Goal: Information Seeking & Learning: Find specific fact

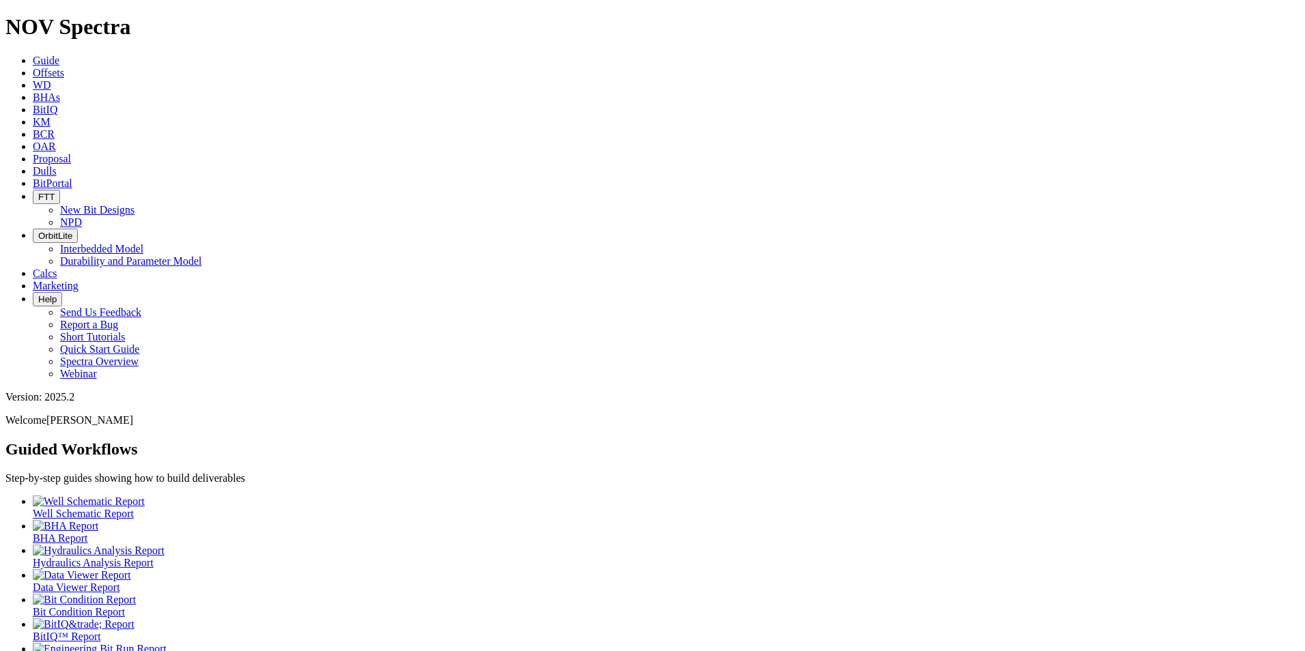
click at [64, 67] on span "Offsets" at bounding box center [48, 73] width 31 height 12
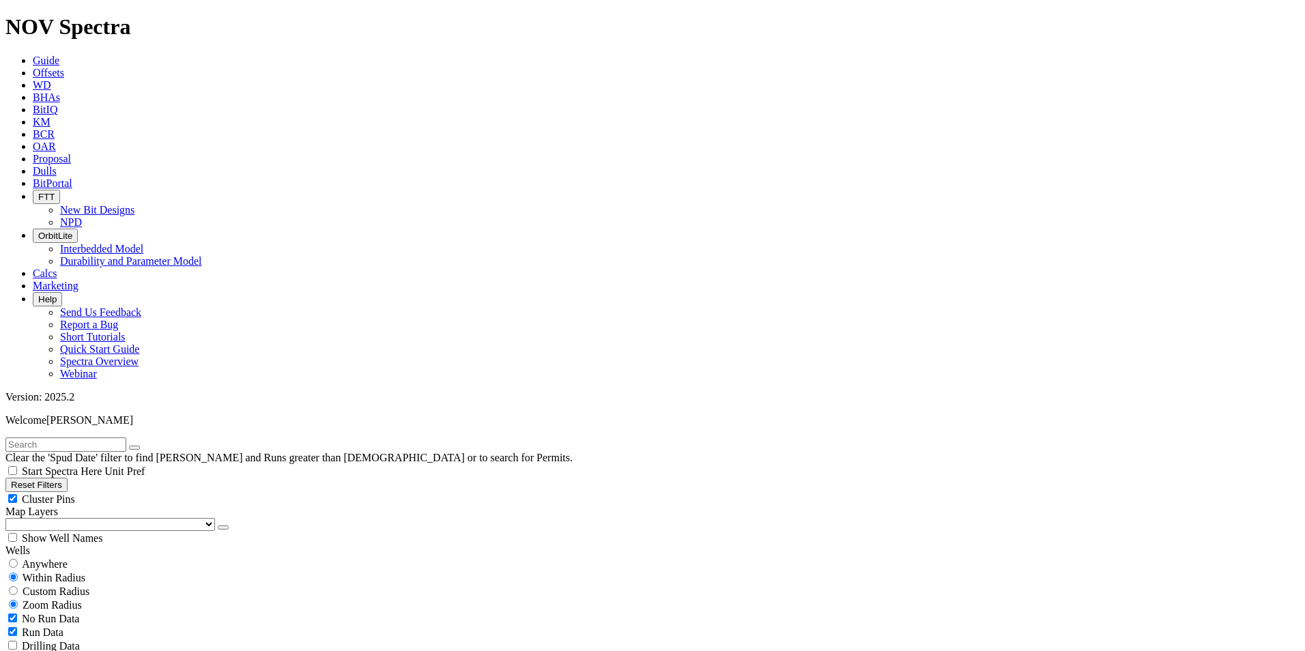
click at [83, 438] on input "text" at bounding box center [65, 445] width 121 height 14
type input "19111532"
click at [46, 558] on span "Anywhere" at bounding box center [45, 564] width 46 height 12
radio input "true"
radio input "false"
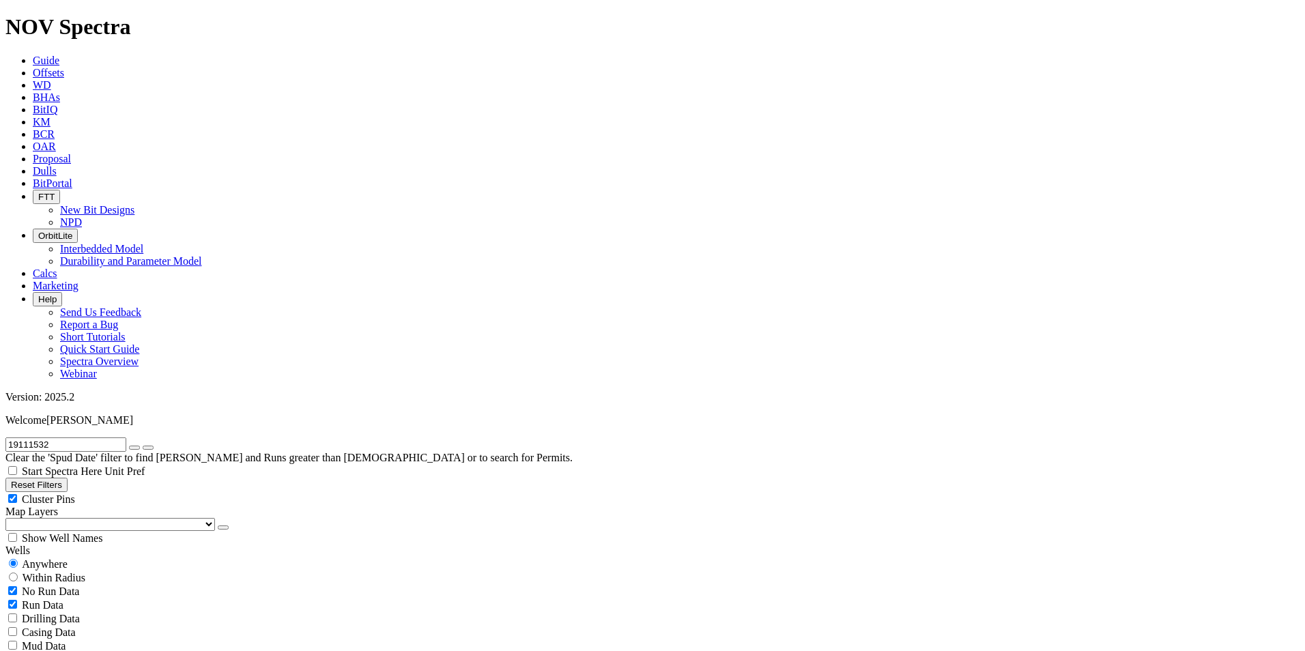
drag, startPoint x: 62, startPoint y: 61, endPoint x: -6, endPoint y: 55, distance: 68.5
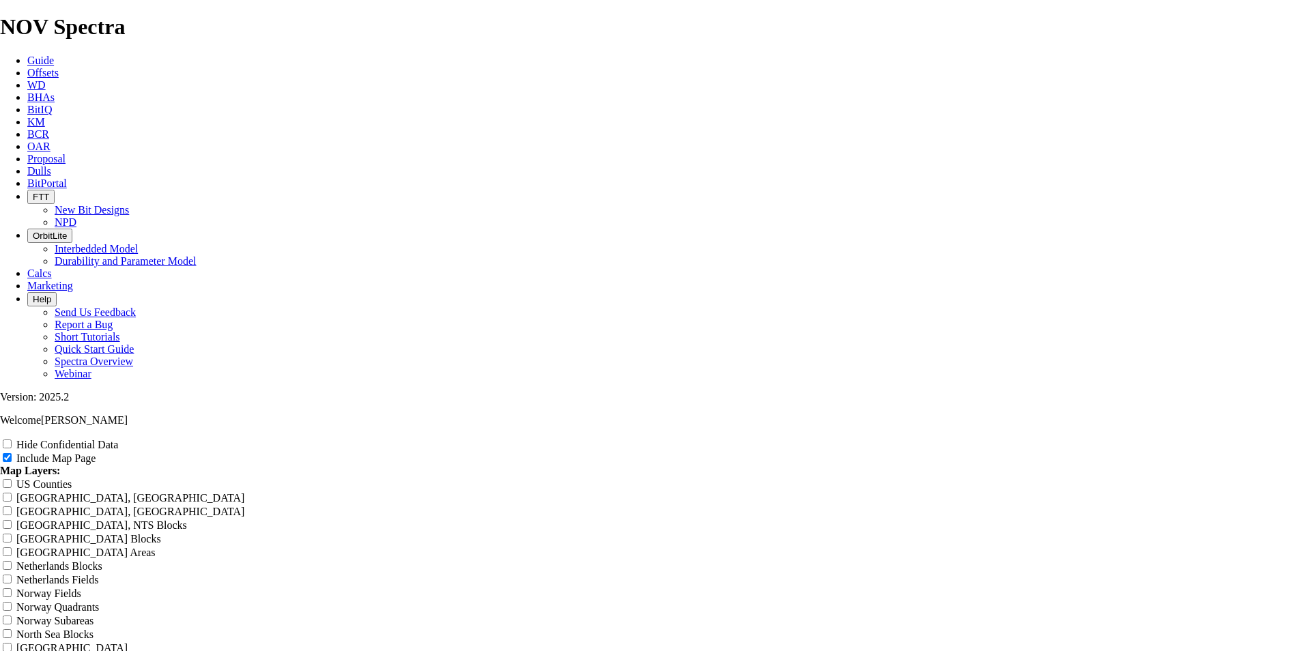
scroll to position [1436, 0]
drag, startPoint x: 412, startPoint y: 326, endPoint x: 438, endPoint y: 330, distance: 26.2
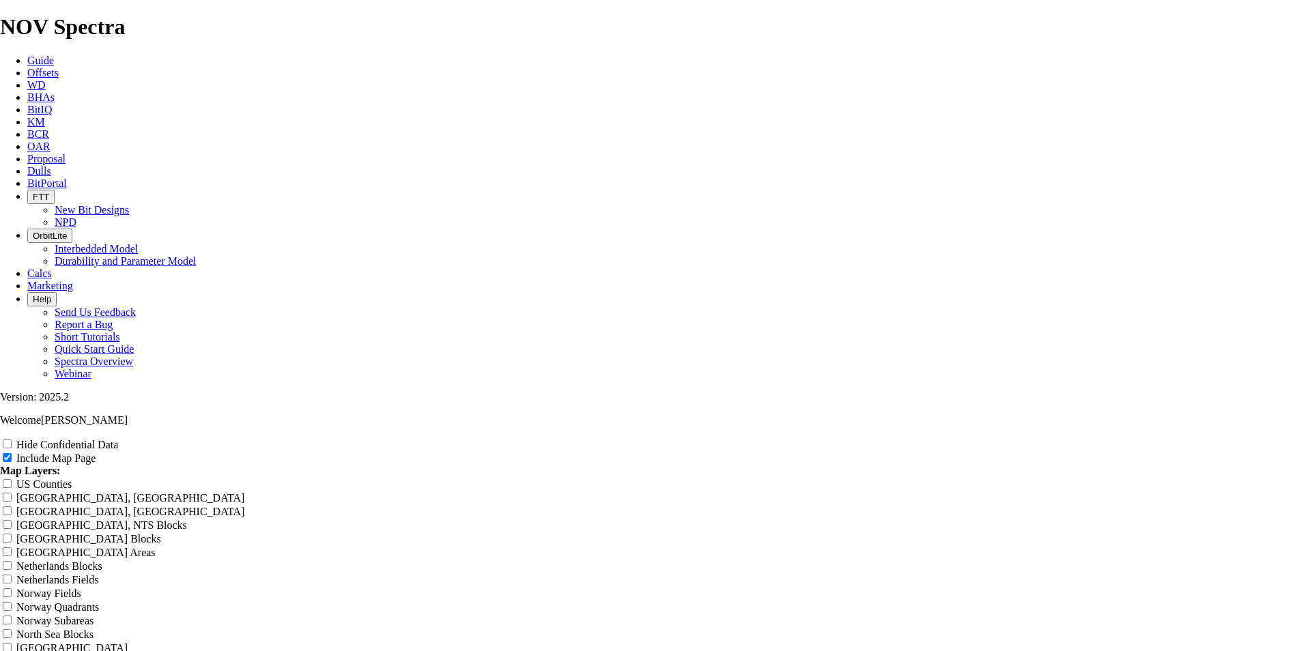
copy td "A315298"
drag, startPoint x: 563, startPoint y: 324, endPoint x: 595, endPoint y: 327, distance: 32.2
copy td "LOTUS_S01-X"
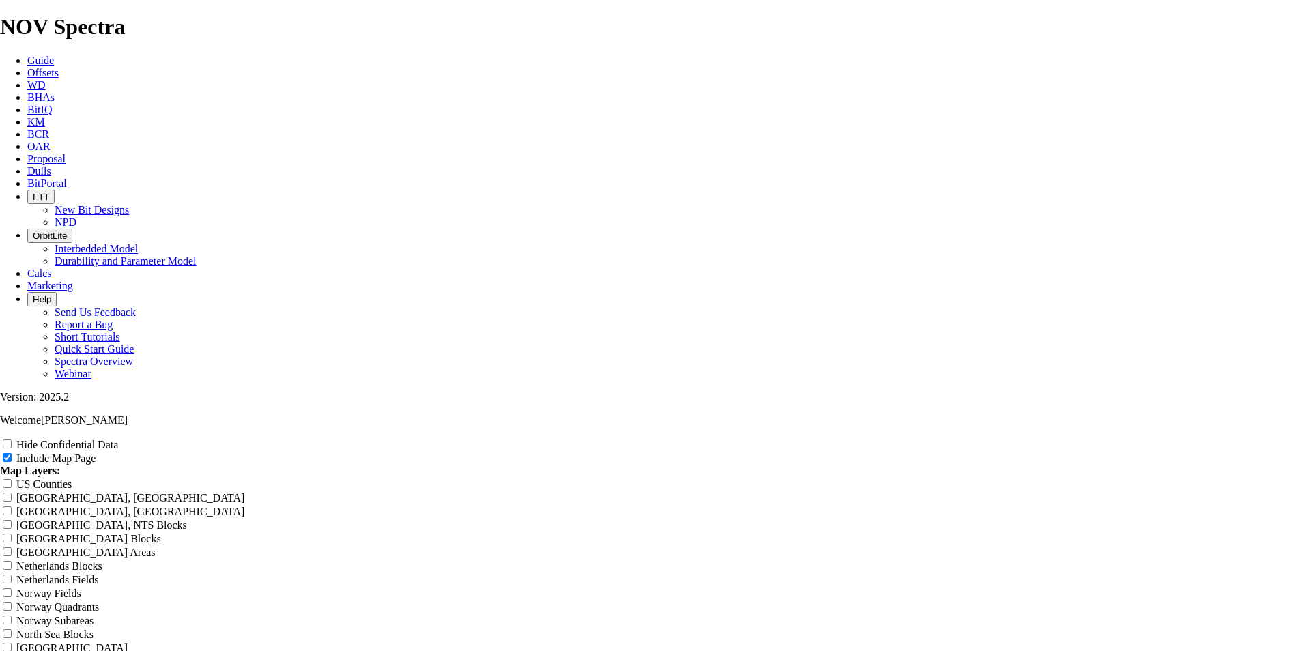
scroll to position [1778, 0]
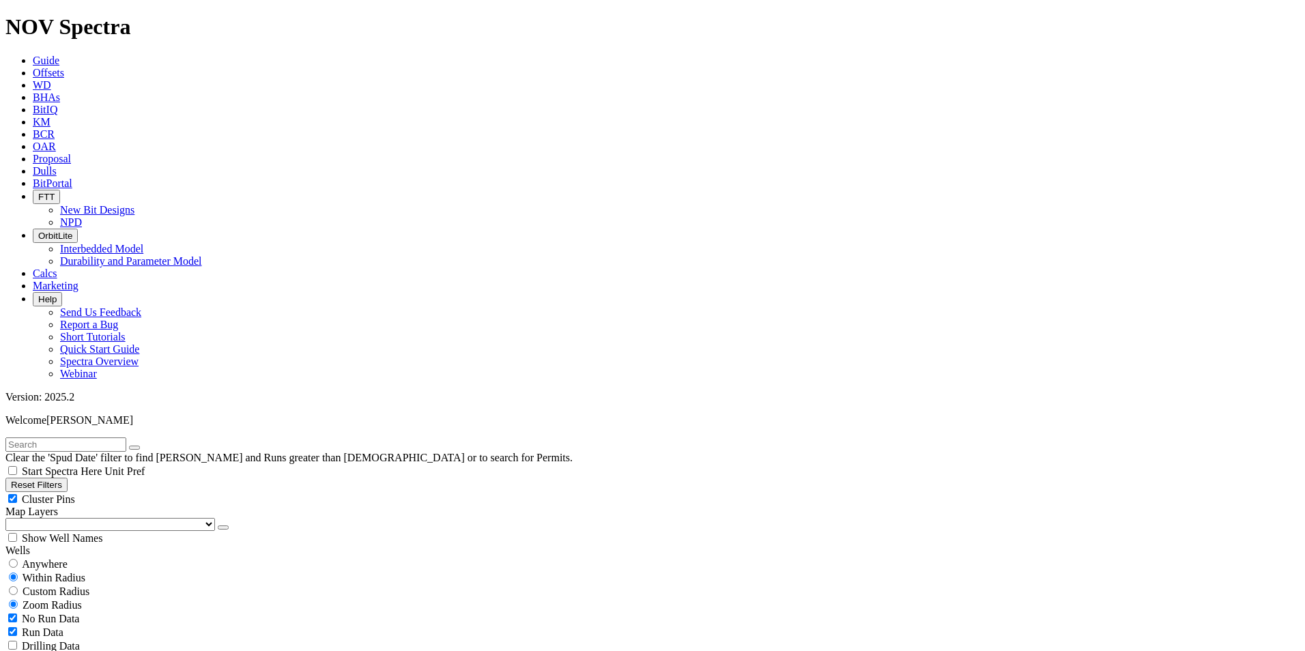
click at [87, 438] on input "text" at bounding box center [65, 445] width 121 height 14
type input "19111"
click at [68, 478] on button "Reset Filters" at bounding box center [36, 485] width 62 height 14
click at [58, 438] on input "text" at bounding box center [65, 445] width 121 height 14
click at [57, 438] on input "1911" at bounding box center [65, 445] width 121 height 14
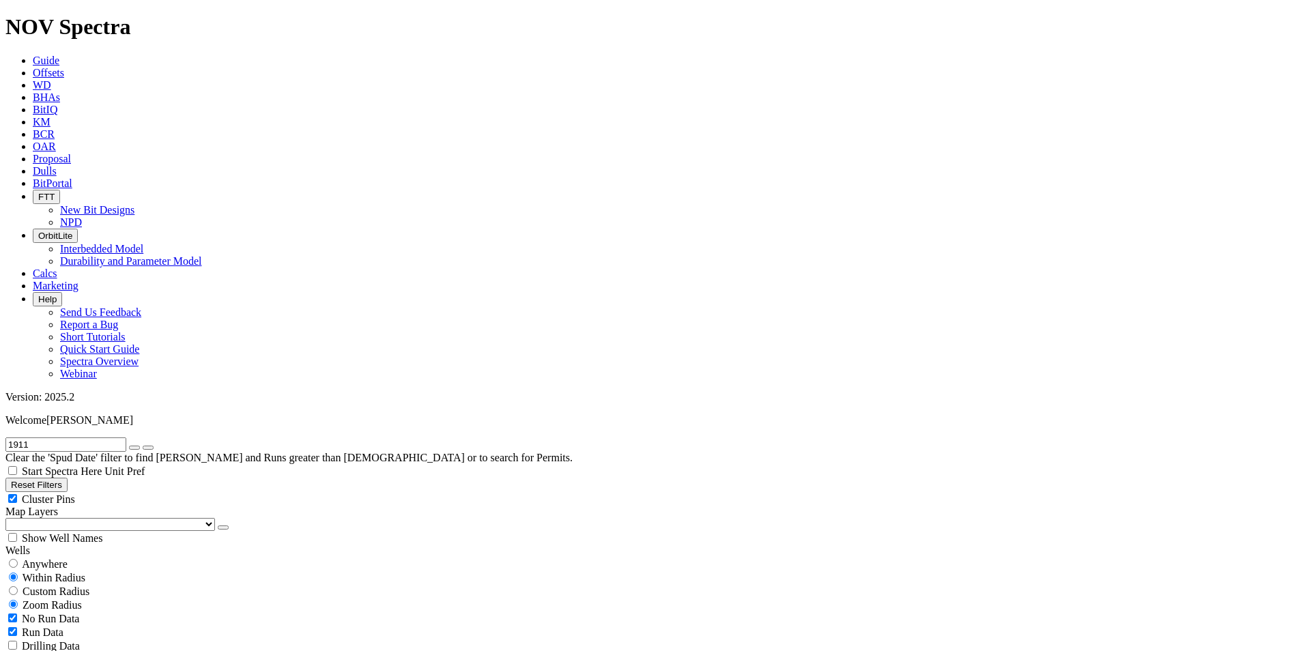
type input "19111532"
click at [52, 558] on span "Anywhere" at bounding box center [45, 564] width 46 height 12
radio input "true"
radio input "false"
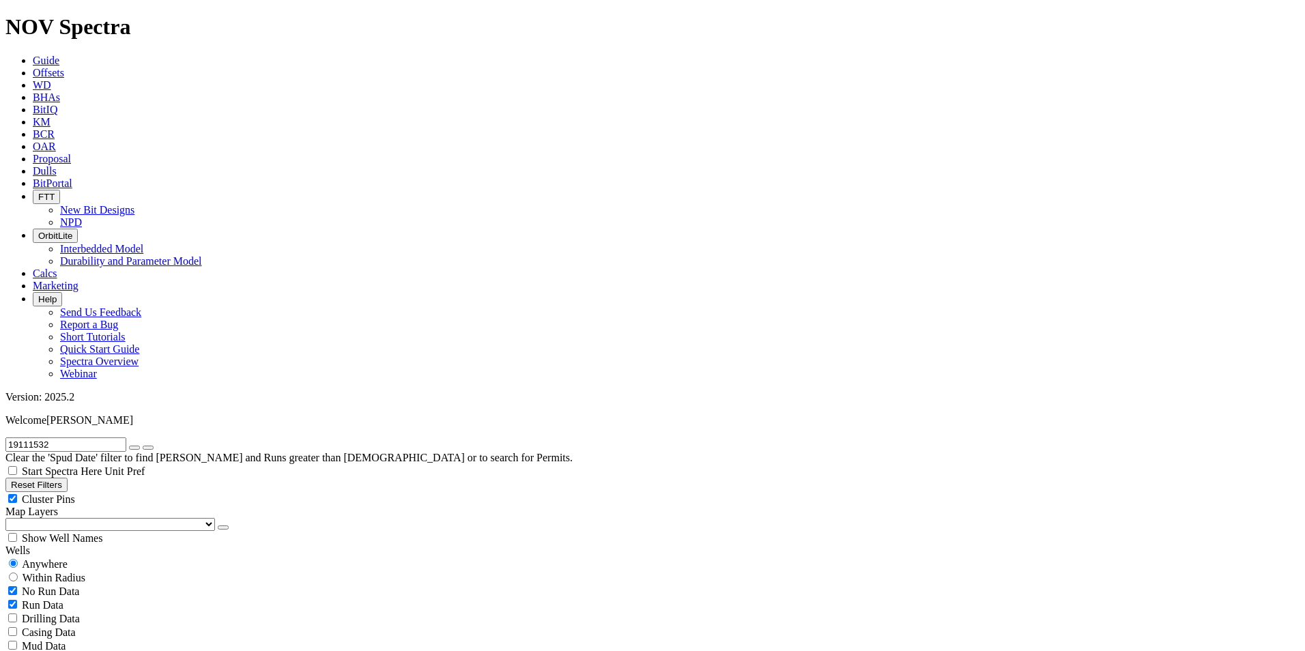
scroll to position [182, 0]
click at [60, 438] on input "19111532" at bounding box center [65, 445] width 121 height 14
click at [59, 438] on input "19111532" at bounding box center [65, 445] width 121 height 14
click at [108, 438] on input "19111532" at bounding box center [65, 445] width 121 height 14
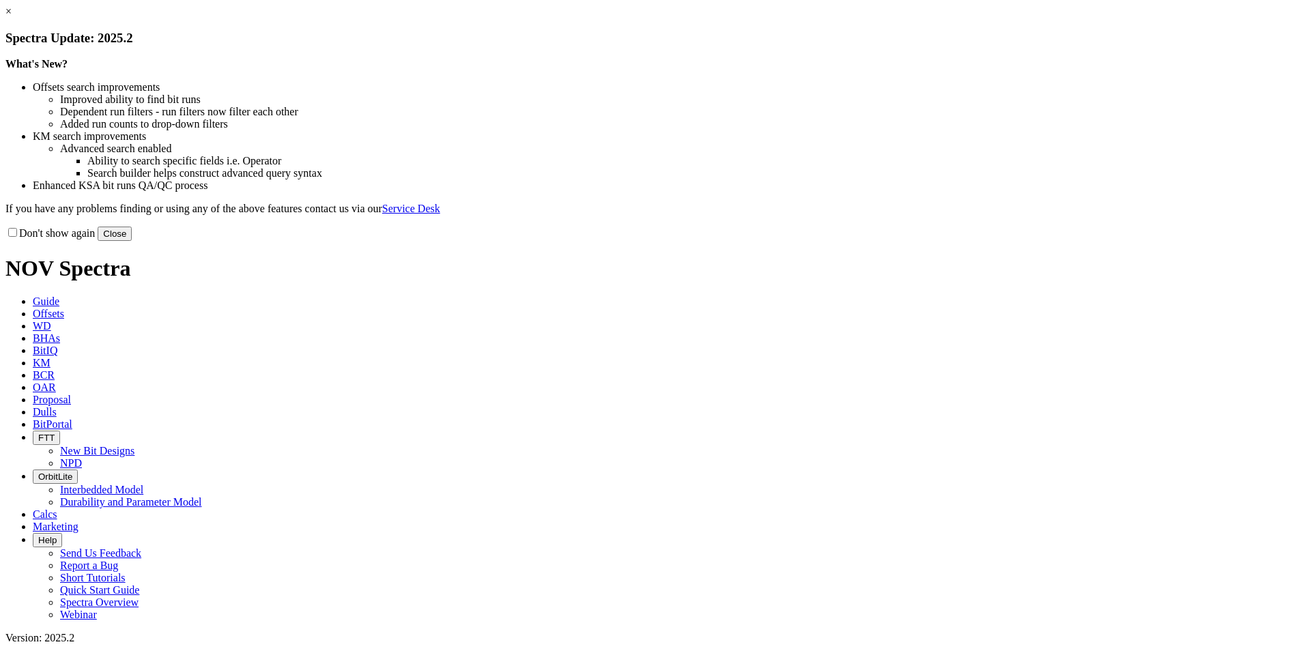
click at [132, 241] on button "Close" at bounding box center [115, 234] width 34 height 14
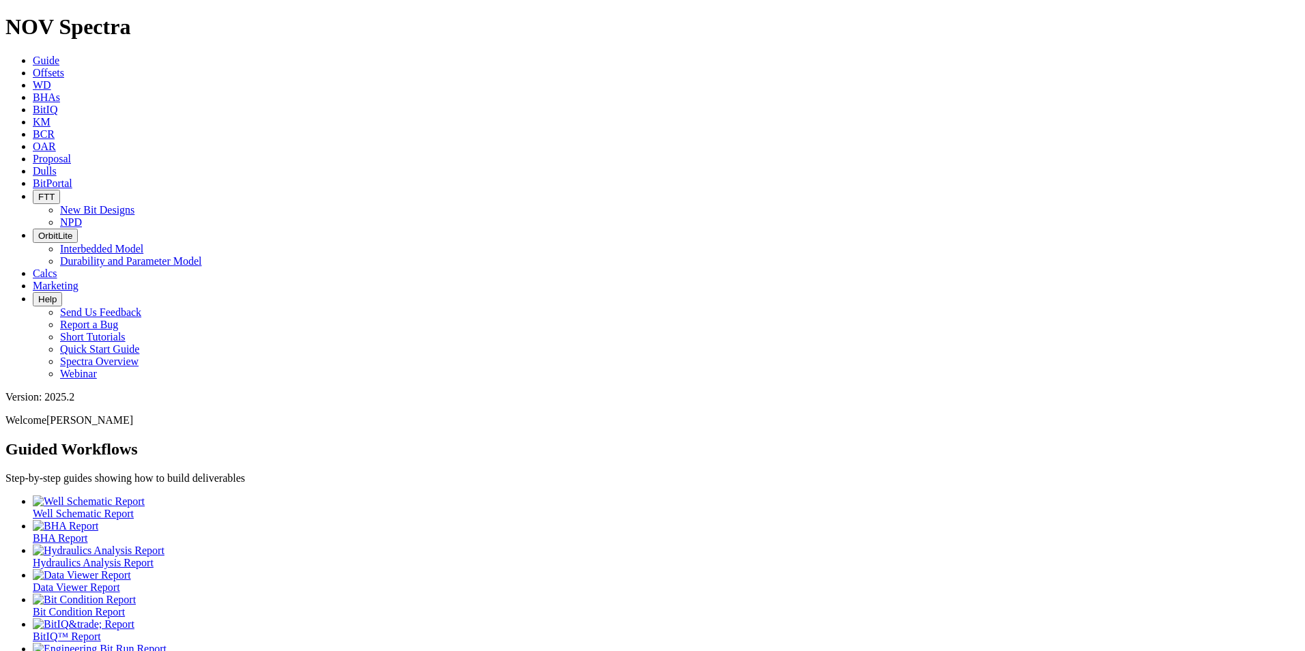
click at [64, 67] on span "Offsets" at bounding box center [48, 73] width 31 height 12
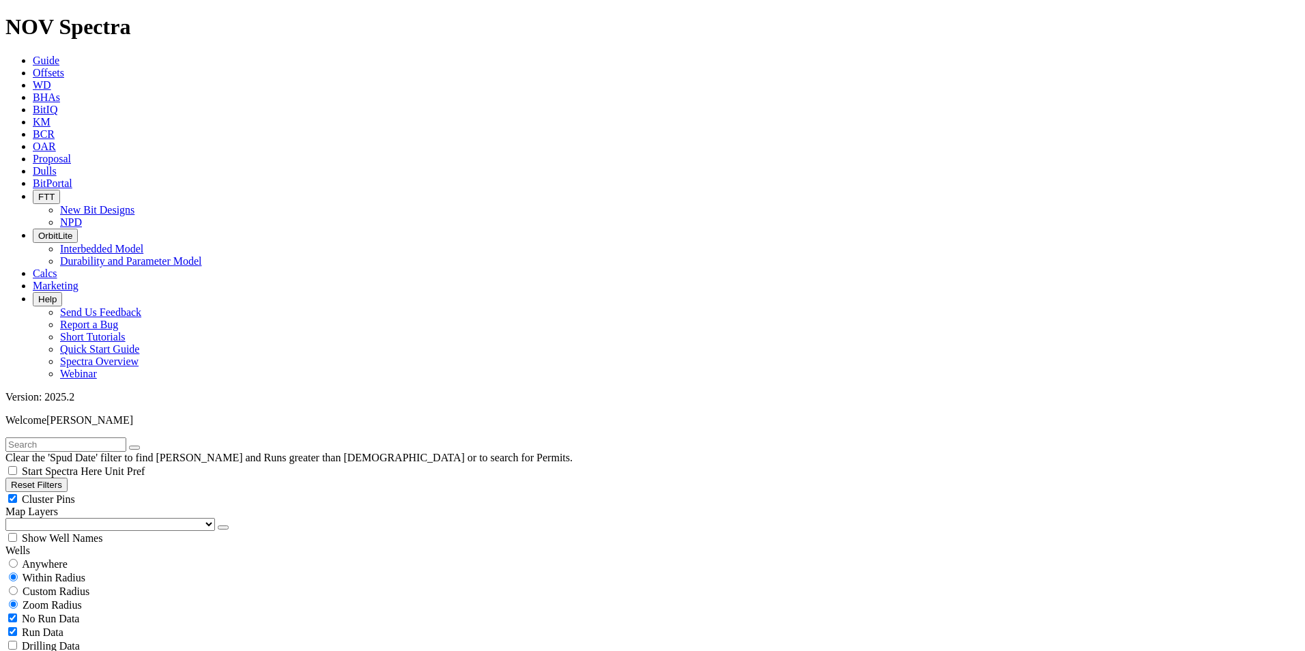
click at [97, 438] on input "text" at bounding box center [65, 445] width 121 height 14
paste input "19101038_USA"
type input "19101038_USA"
click at [43, 558] on span "Anywhere" at bounding box center [45, 564] width 46 height 12
radio input "true"
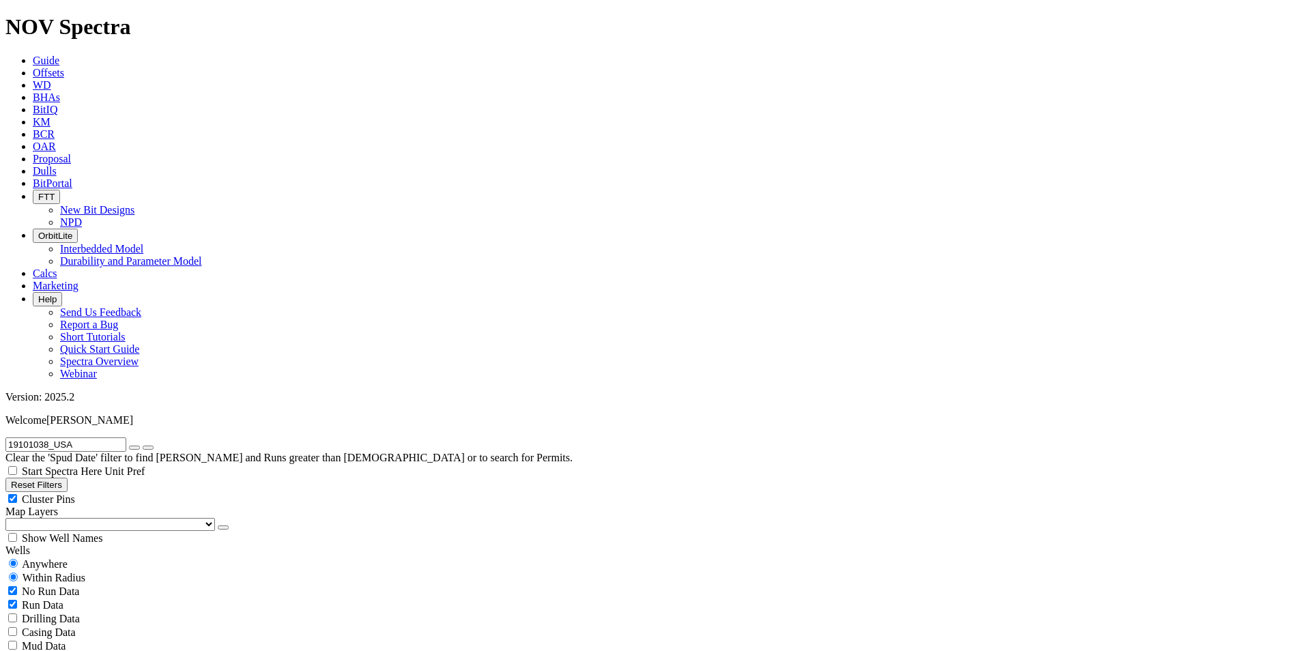
radio input "false"
drag, startPoint x: 93, startPoint y: 59, endPoint x: -14, endPoint y: 60, distance: 106.5
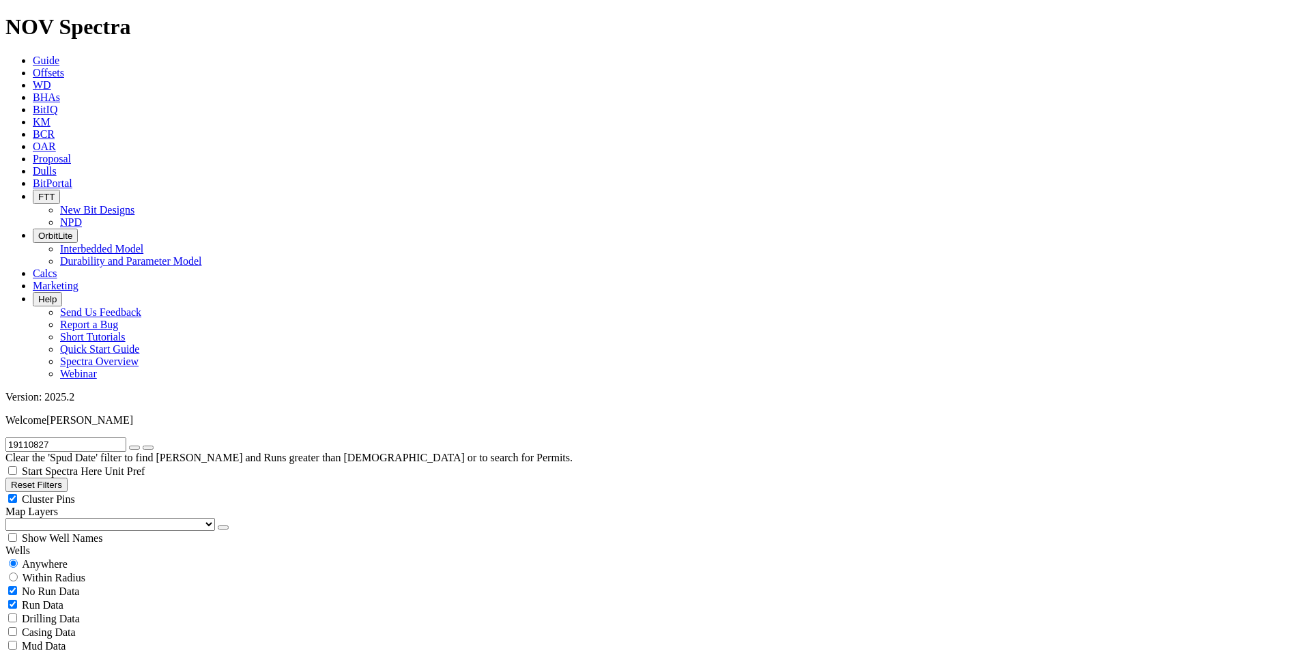
type input "19110827"
drag, startPoint x: 1078, startPoint y: 151, endPoint x: 1124, endPoint y: 156, distance: 46.0
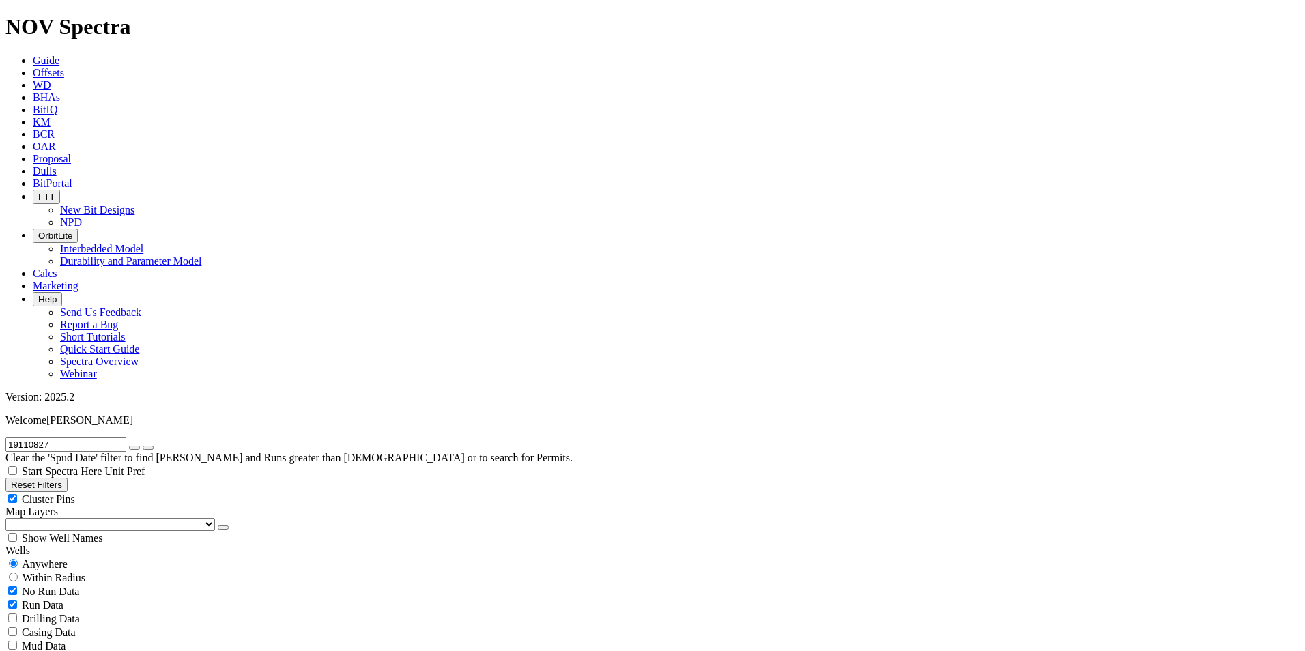
drag, startPoint x: 1165, startPoint y: 350, endPoint x: 1217, endPoint y: 353, distance: 51.3
copy span "MAGGIE-7X"
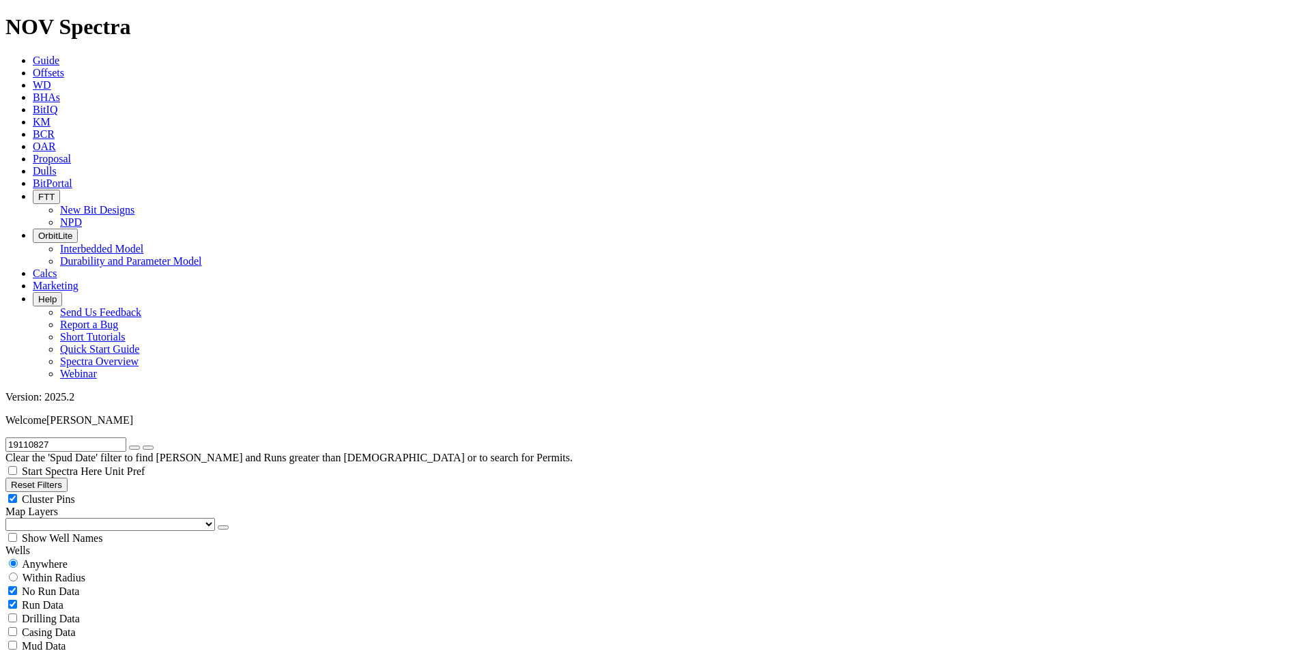
drag, startPoint x: 1124, startPoint y: 370, endPoint x: 1174, endPoint y: 369, distance: 49.8
copy div "13,400.00 ft"
drag, startPoint x: 1240, startPoint y: 369, endPoint x: 1290, endPoint y: 367, distance: 49.9
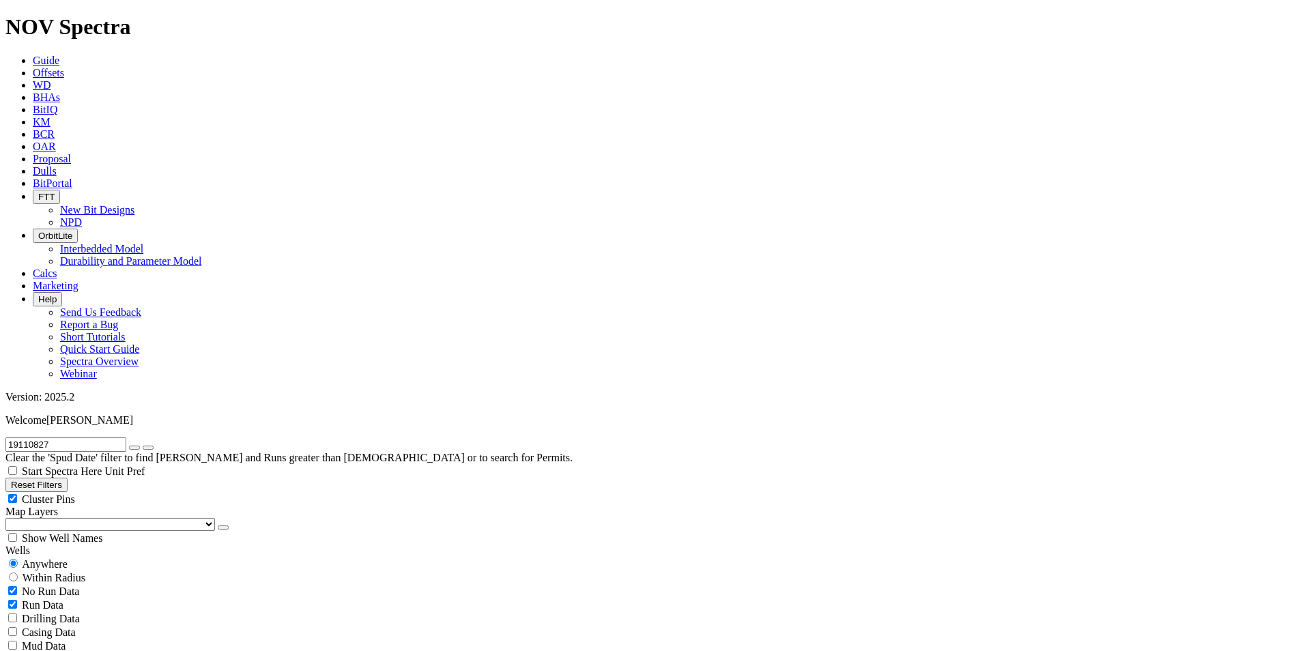
copy span "14,100.00 ft"
drag, startPoint x: 1120, startPoint y: 396, endPoint x: 1163, endPoint y: 397, distance: 43.7
copy div "700.00 ft"
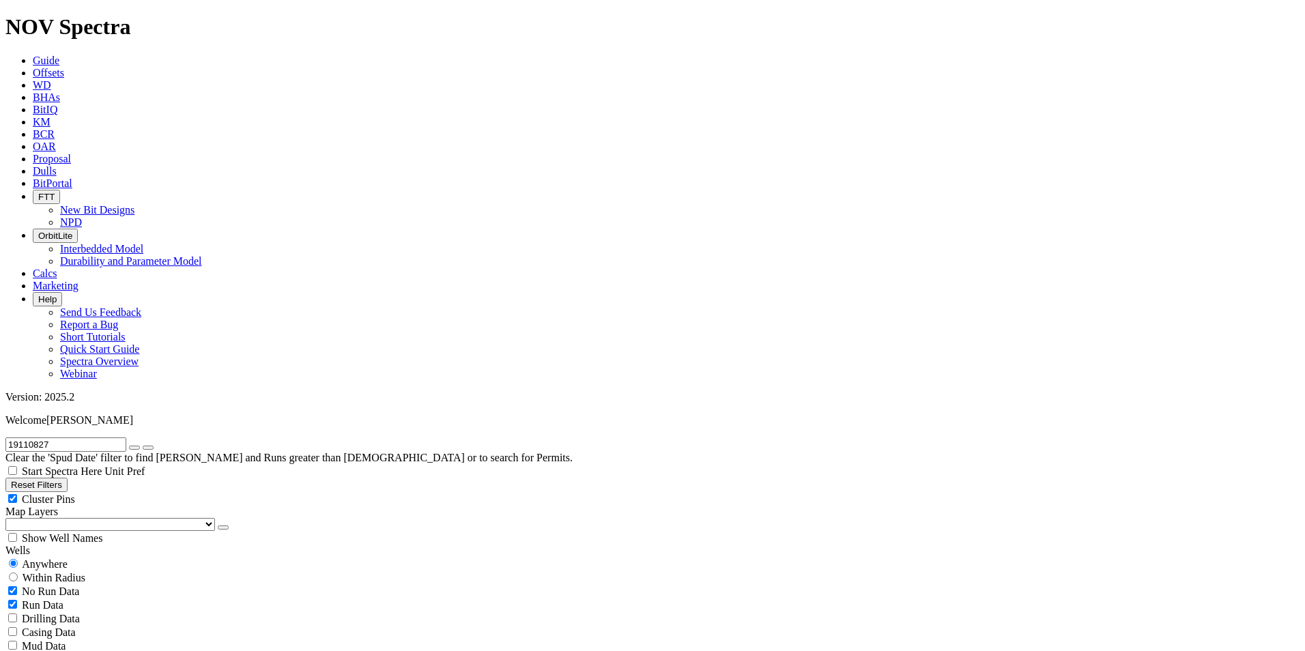
drag, startPoint x: 1245, startPoint y: 382, endPoint x: 1290, endPoint y: 384, distance: 44.4
copy span "22.95 ft/h"
drag, startPoint x: 1149, startPoint y: 453, endPoint x: 1272, endPoint y: 450, distance: 122.9
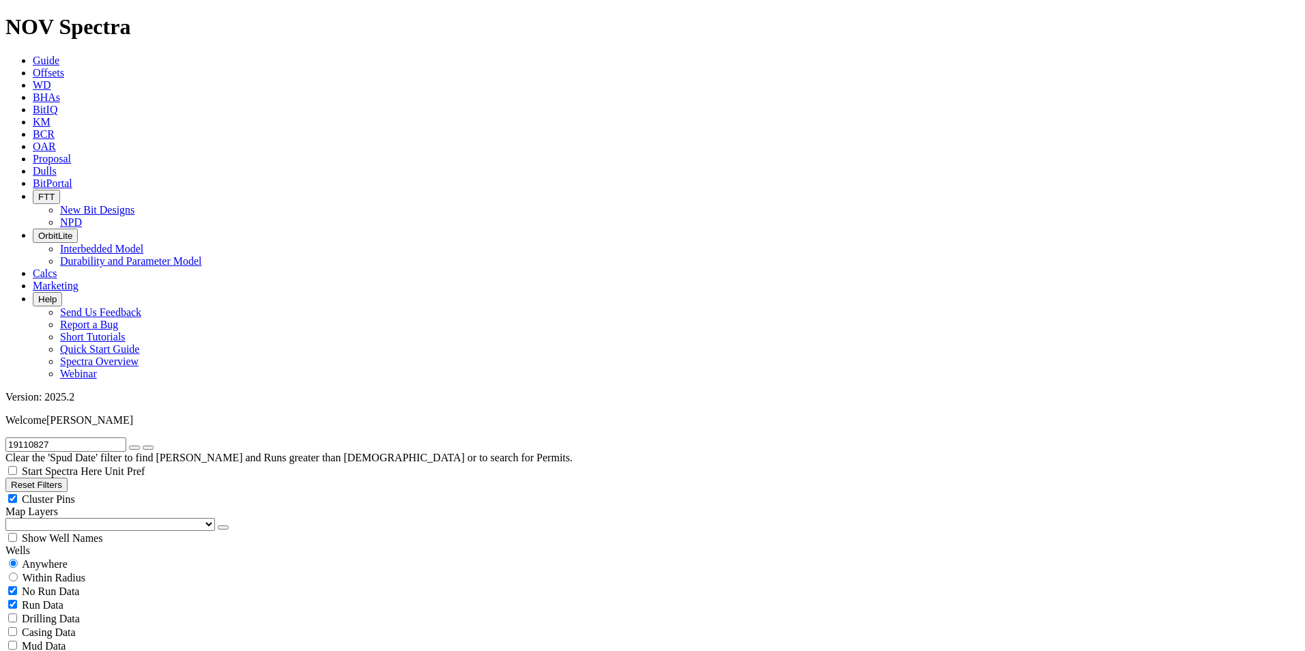
copy div "2 - 1 - CT - A - X - 1 - WT - PR"
